Goal: Task Accomplishment & Management: Manage account settings

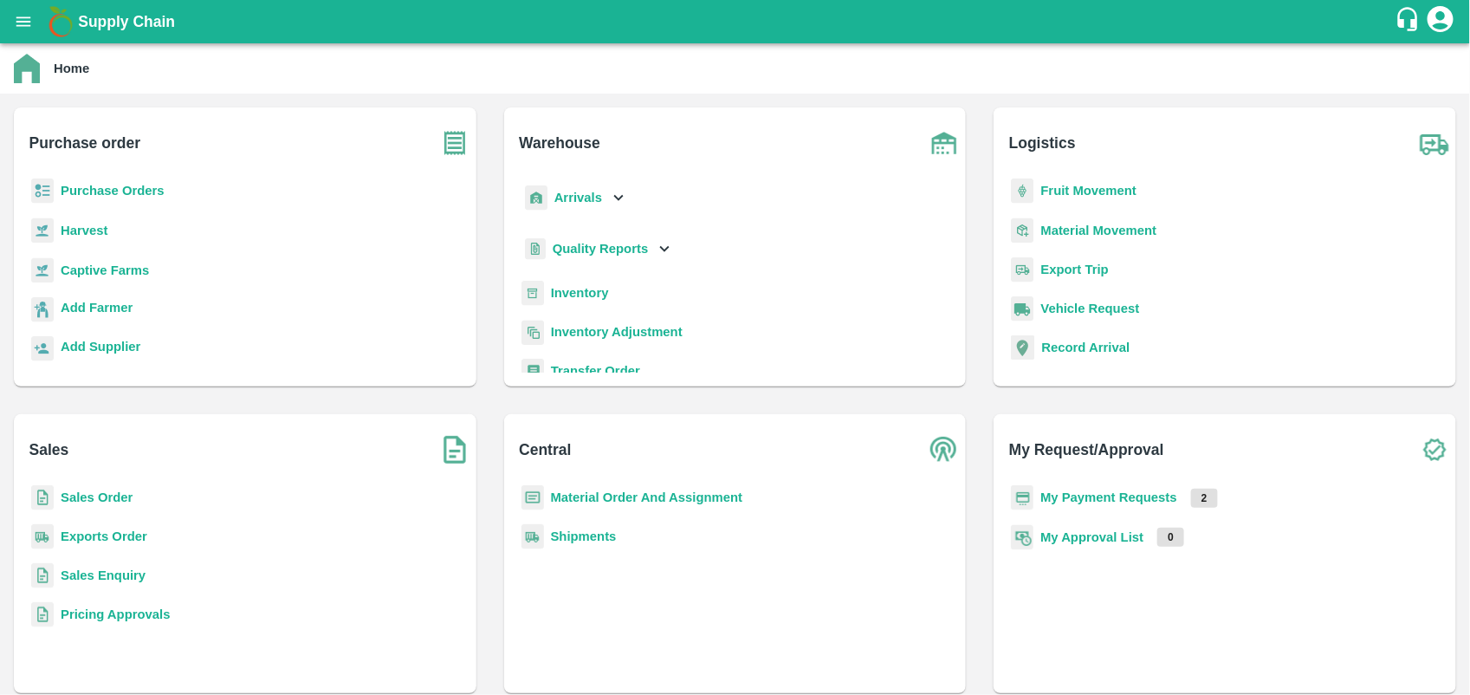
click at [1112, 490] on b "My Payment Requests" at bounding box center [1108, 497] width 137 height 14
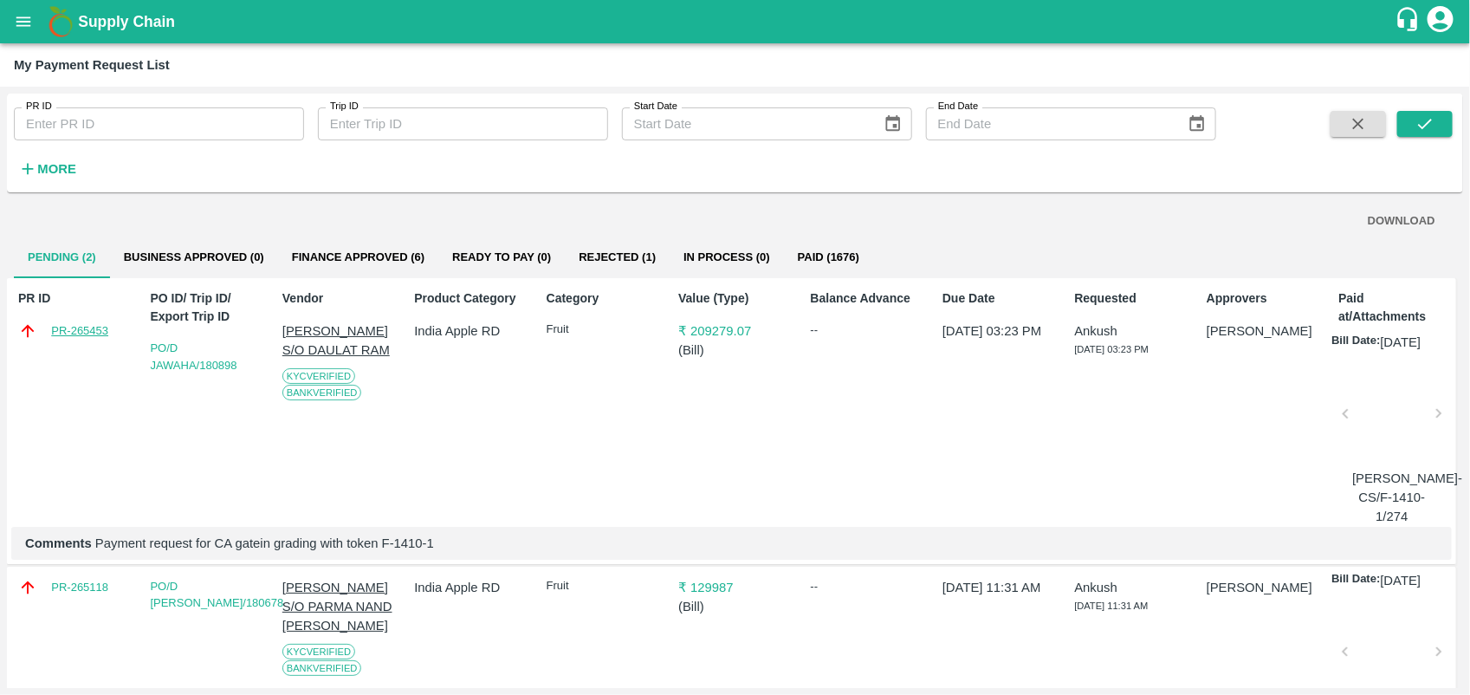
click at [83, 326] on link "PR-265453" at bounding box center [79, 330] width 57 height 17
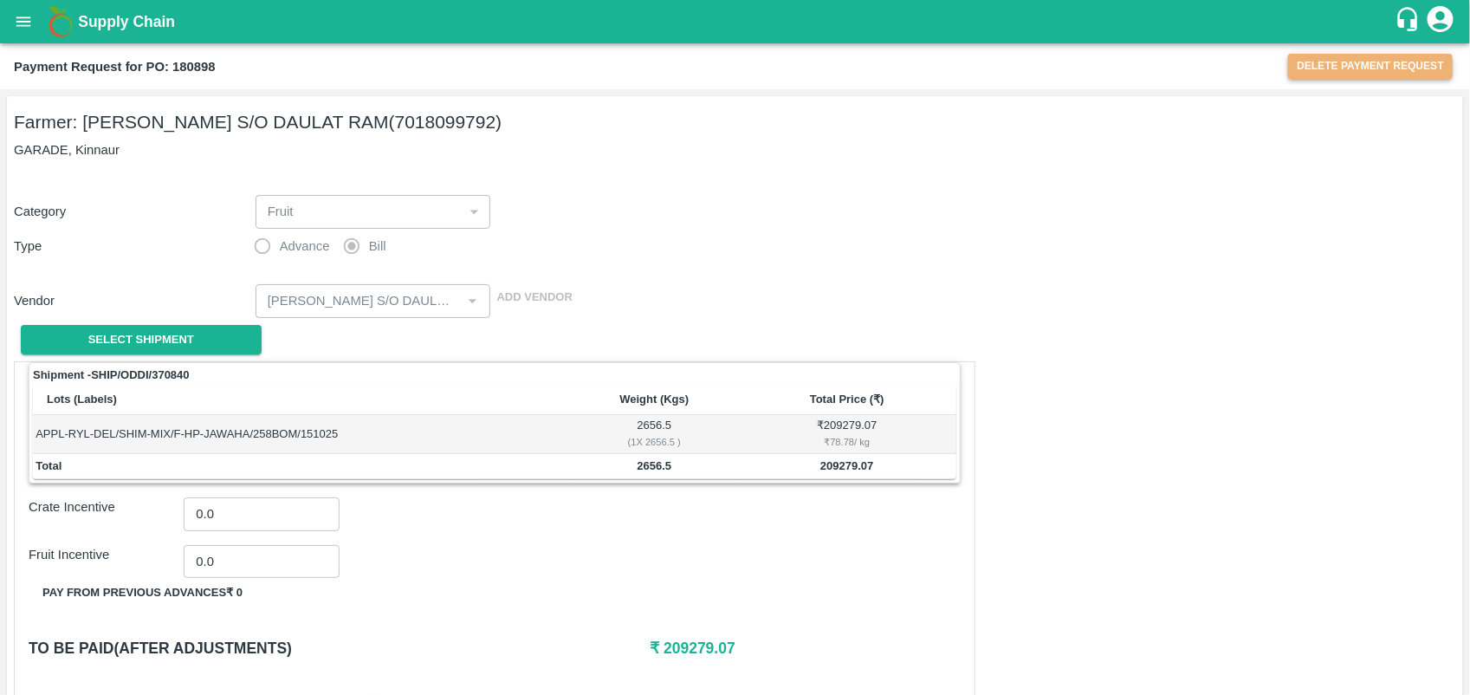
click at [1393, 56] on button "Delete Payment Request" at bounding box center [1370, 66] width 165 height 25
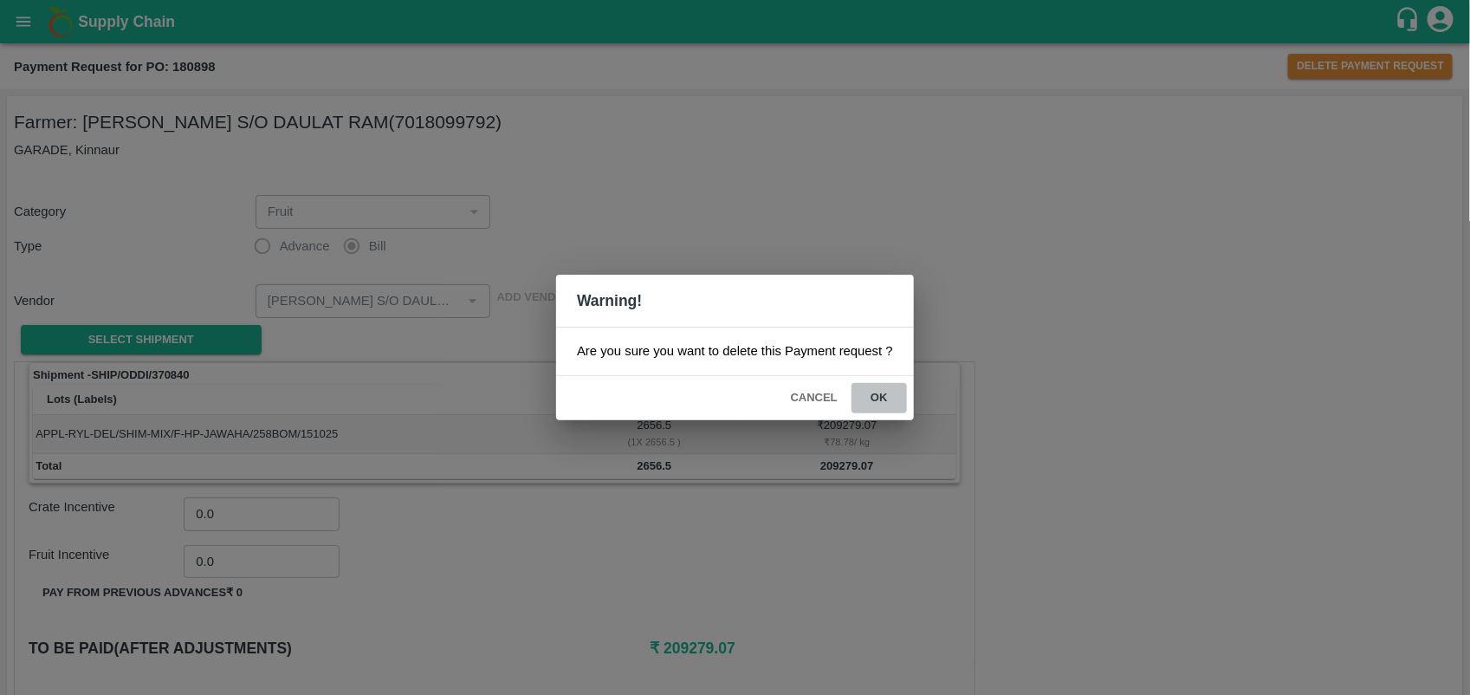
click at [871, 401] on button "ok" at bounding box center [879, 398] width 55 height 30
